Goal: Transaction & Acquisition: Obtain resource

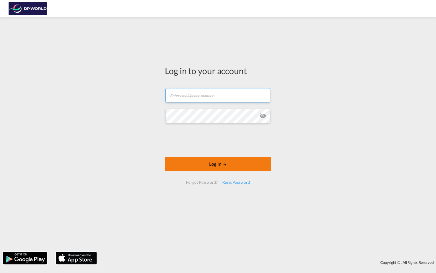
type input "[PERSON_NAME][EMAIL_ADDRESS][PERSON_NAME][DOMAIN_NAME]"
click at [204, 159] on button "Log In" at bounding box center [218, 164] width 106 height 14
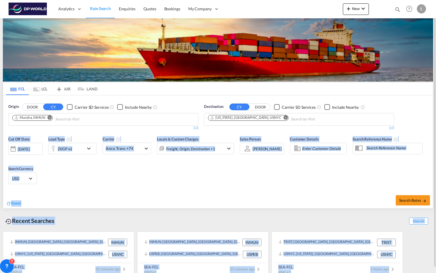
click at [9, 141] on div "Cut Off Date [DATE] [DATE]" at bounding box center [25, 148] width 34 height 24
